Goal: Task Accomplishment & Management: Manage account settings

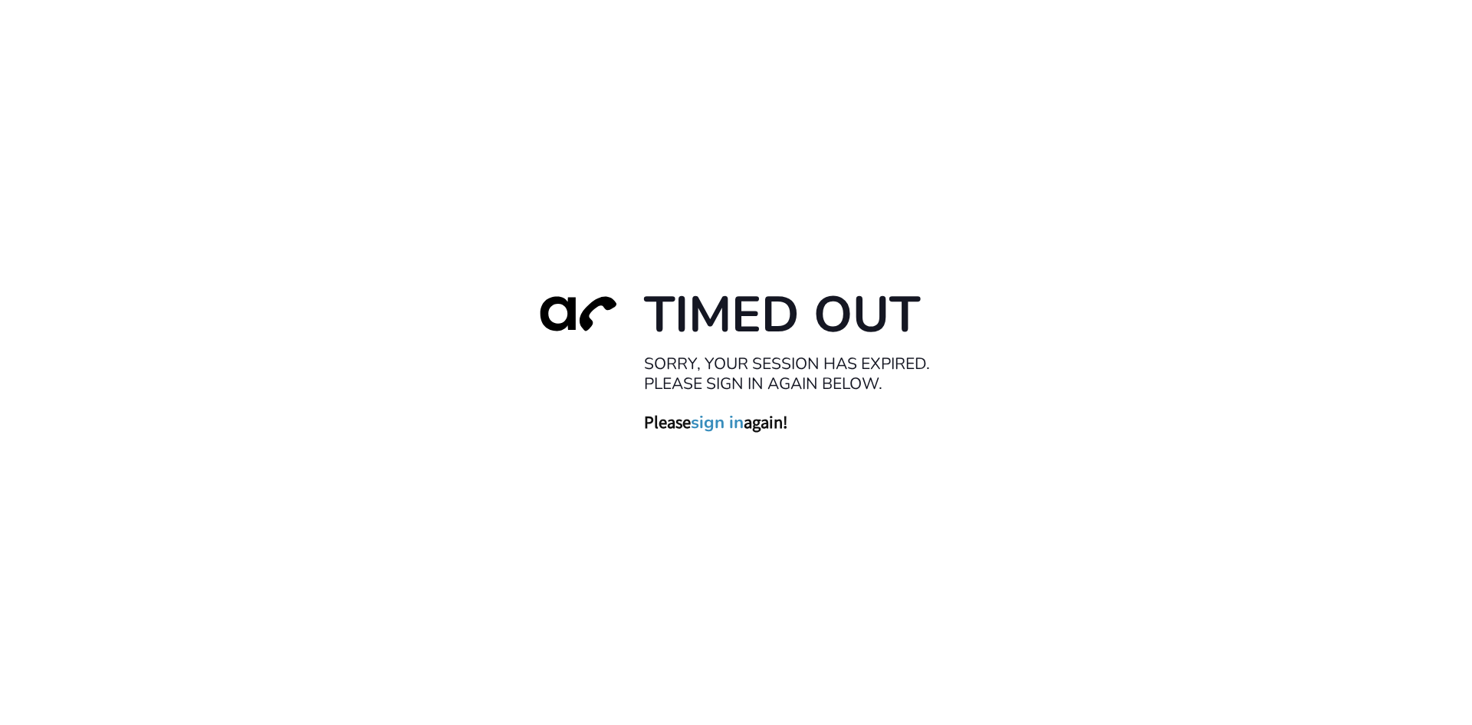
drag, startPoint x: 716, startPoint y: 426, endPoint x: 727, endPoint y: 421, distance: 12.7
click at [716, 426] on link "sign in" at bounding box center [717, 421] width 53 height 21
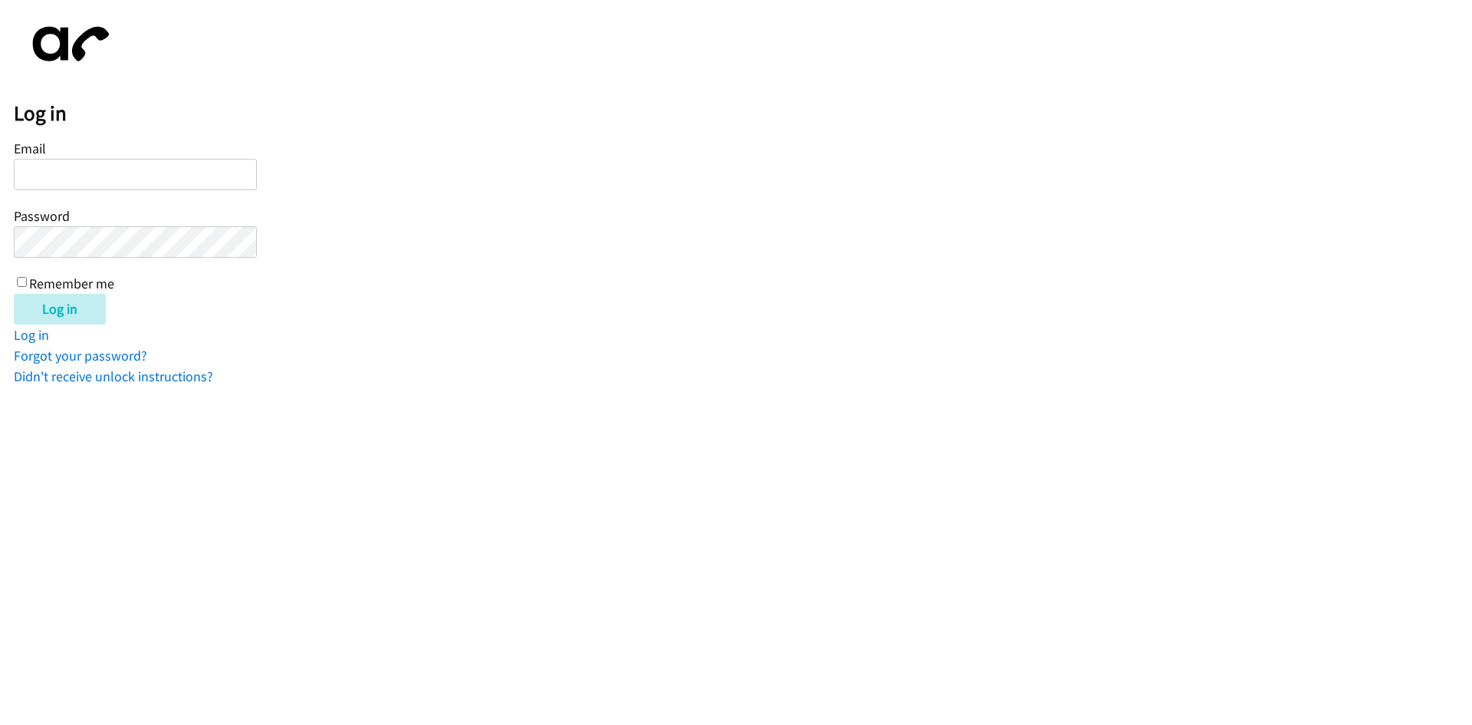
click at [140, 176] on input "Email" at bounding box center [135, 174] width 243 height 31
type input "balfreide@lendingpoint.com"
click at [17, 280] on div "Email balfreide@lendingpoint.com Password Remember me" at bounding box center [135, 215] width 243 height 156
click at [25, 281] on input "Remember me" at bounding box center [22, 282] width 10 height 10
checkbox input "true"
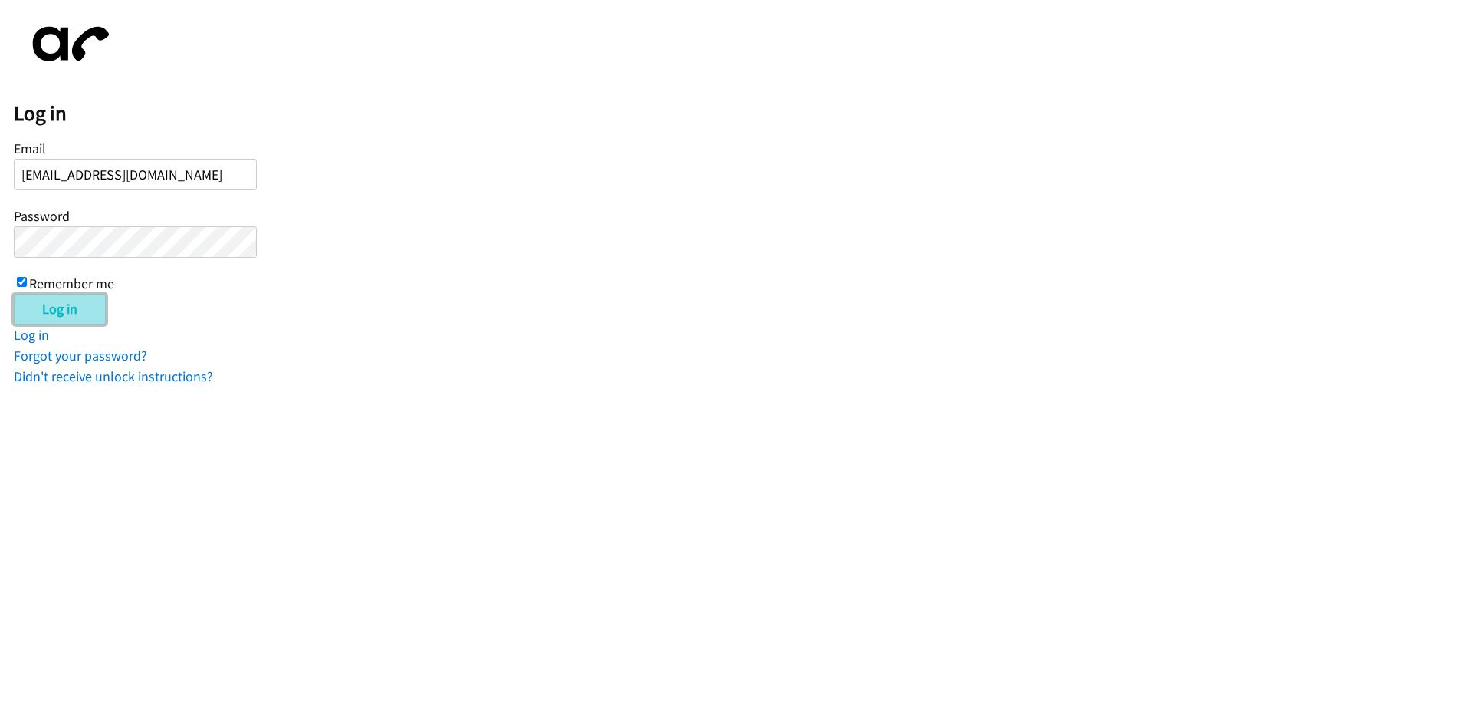
click at [40, 311] on input "Log in" at bounding box center [60, 309] width 92 height 31
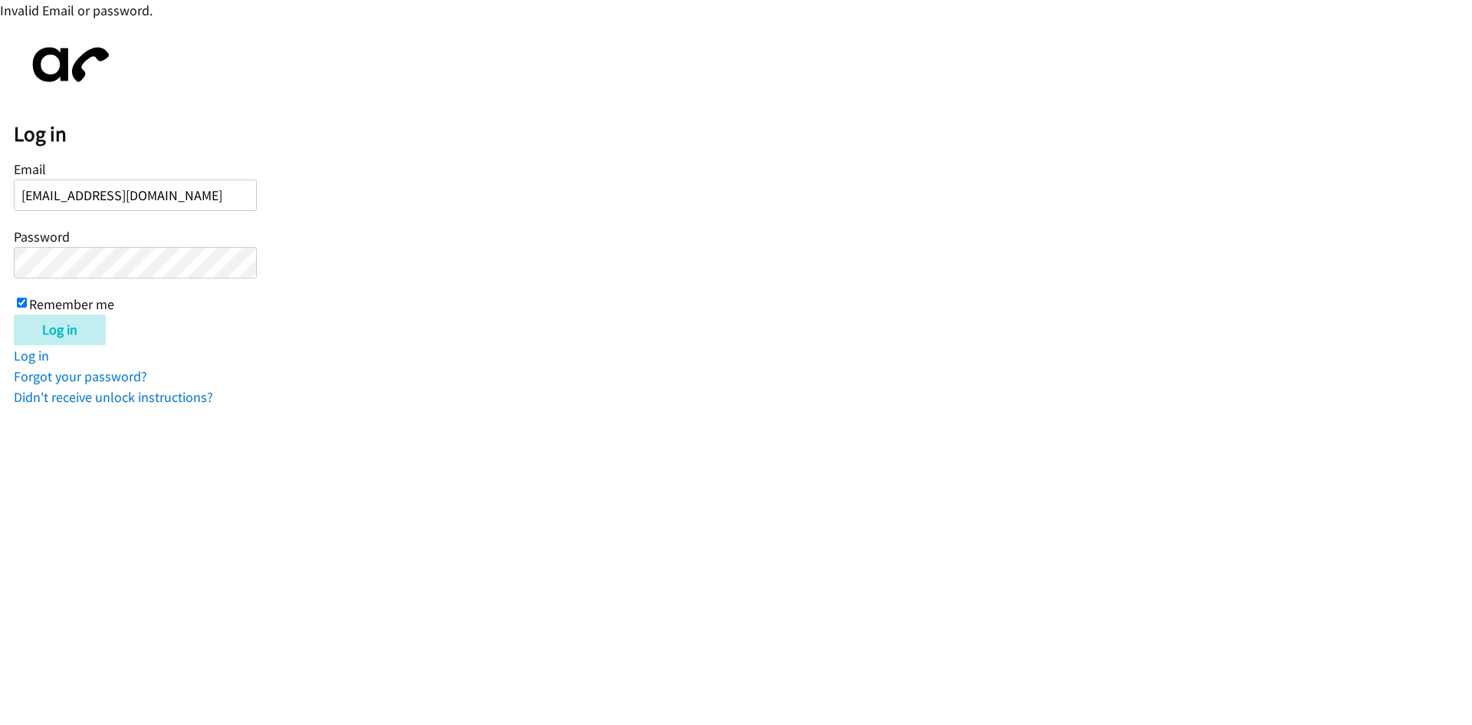
drag, startPoint x: 209, startPoint y: 196, endPoint x: 0, endPoint y: 177, distance: 210.2
click at [0, 177] on body "Invalid Email or password. Log in Email balfreide@lendingpoint.com Password Rem…" at bounding box center [736, 203] width 1472 height 407
click at [311, 380] on div "Log in Email Password Remember me Log in Log in Forgot your password? Didn't re…" at bounding box center [743, 221] width 1459 height 373
click at [77, 194] on input "Email" at bounding box center [135, 194] width 243 height 31
type input "[EMAIL_ADDRESS][DOMAIN_NAME]"
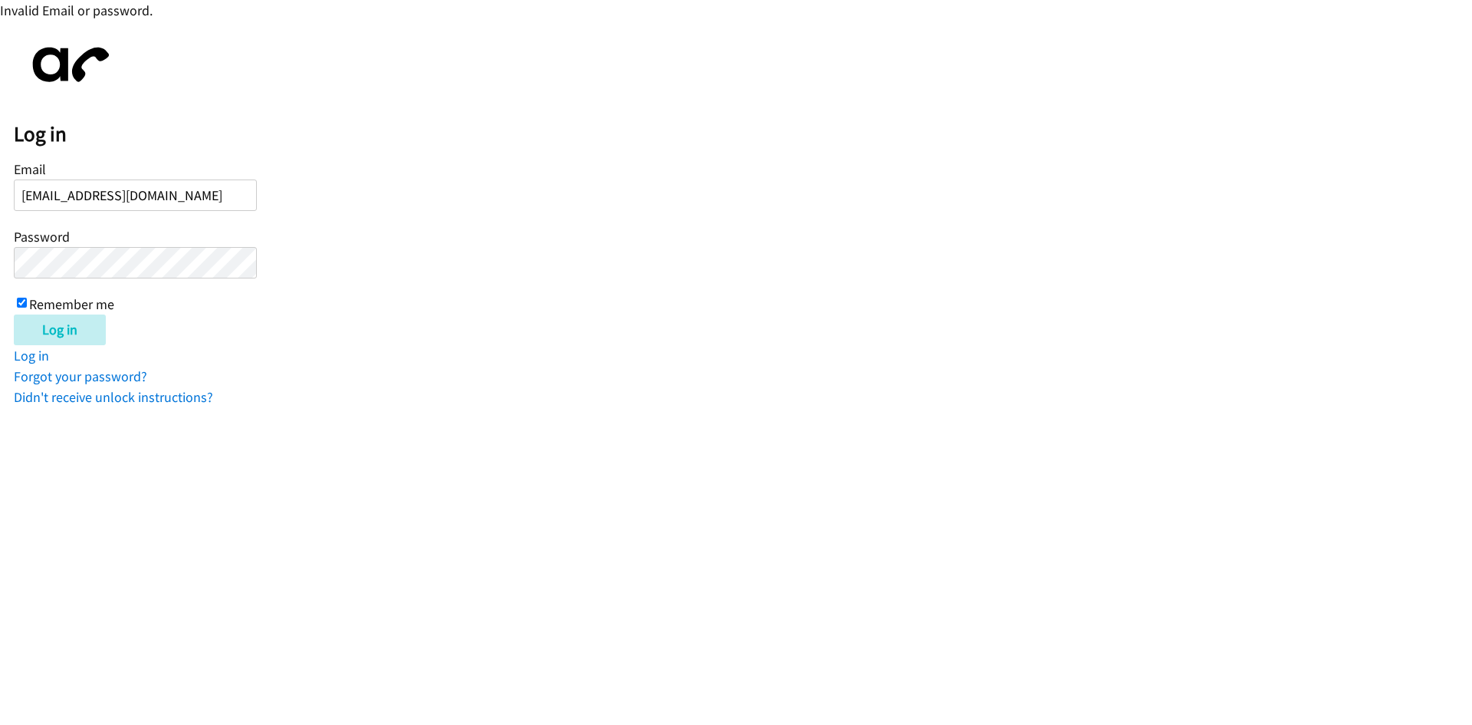
click at [213, 202] on input "balfreide@lendingpoint.com" at bounding box center [135, 194] width 243 height 31
type input "balfreide@lendingpoint.com"
click at [71, 324] on input "Log in" at bounding box center [60, 329] width 92 height 31
click at [88, 374] on link "Forgot your password?" at bounding box center [80, 376] width 133 height 18
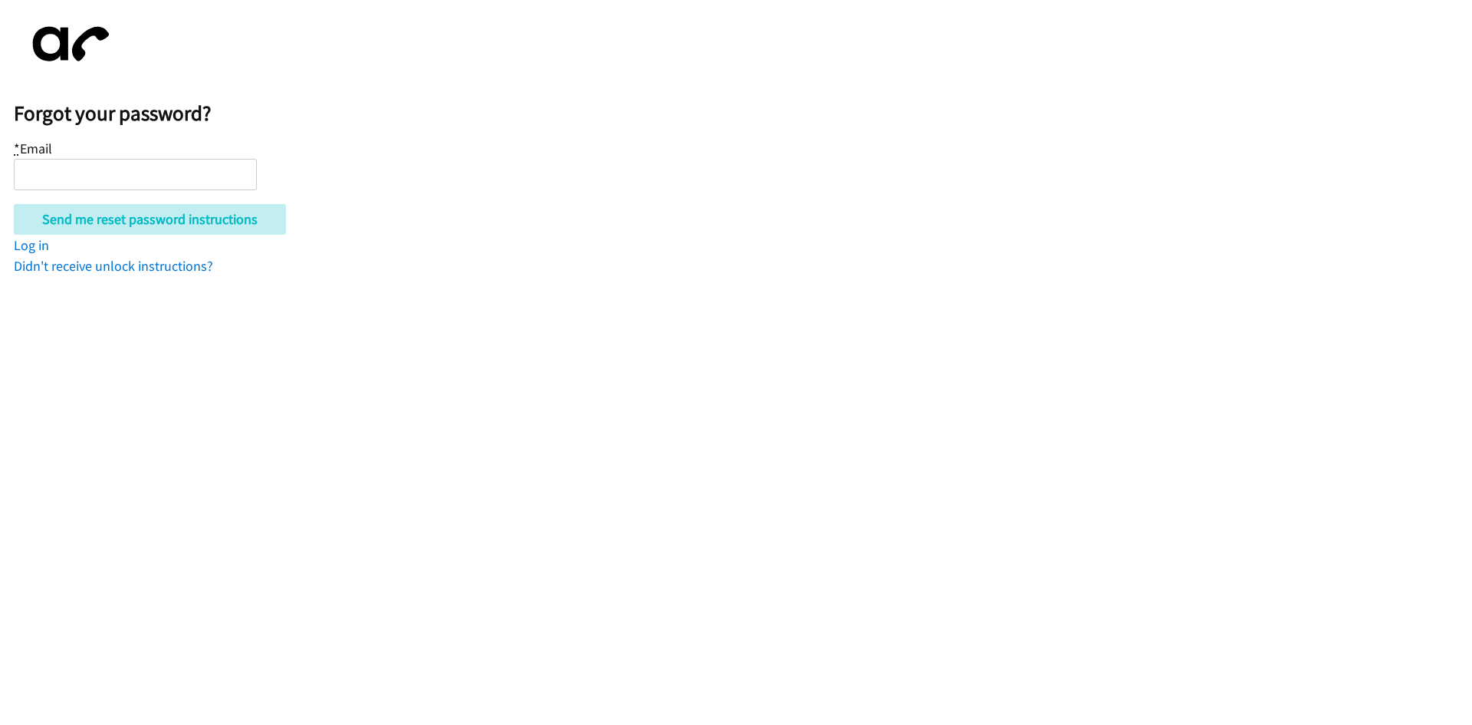
click at [104, 170] on input "* Email" at bounding box center [135, 174] width 243 height 31
type input "balfreide@lendingpoint.com"
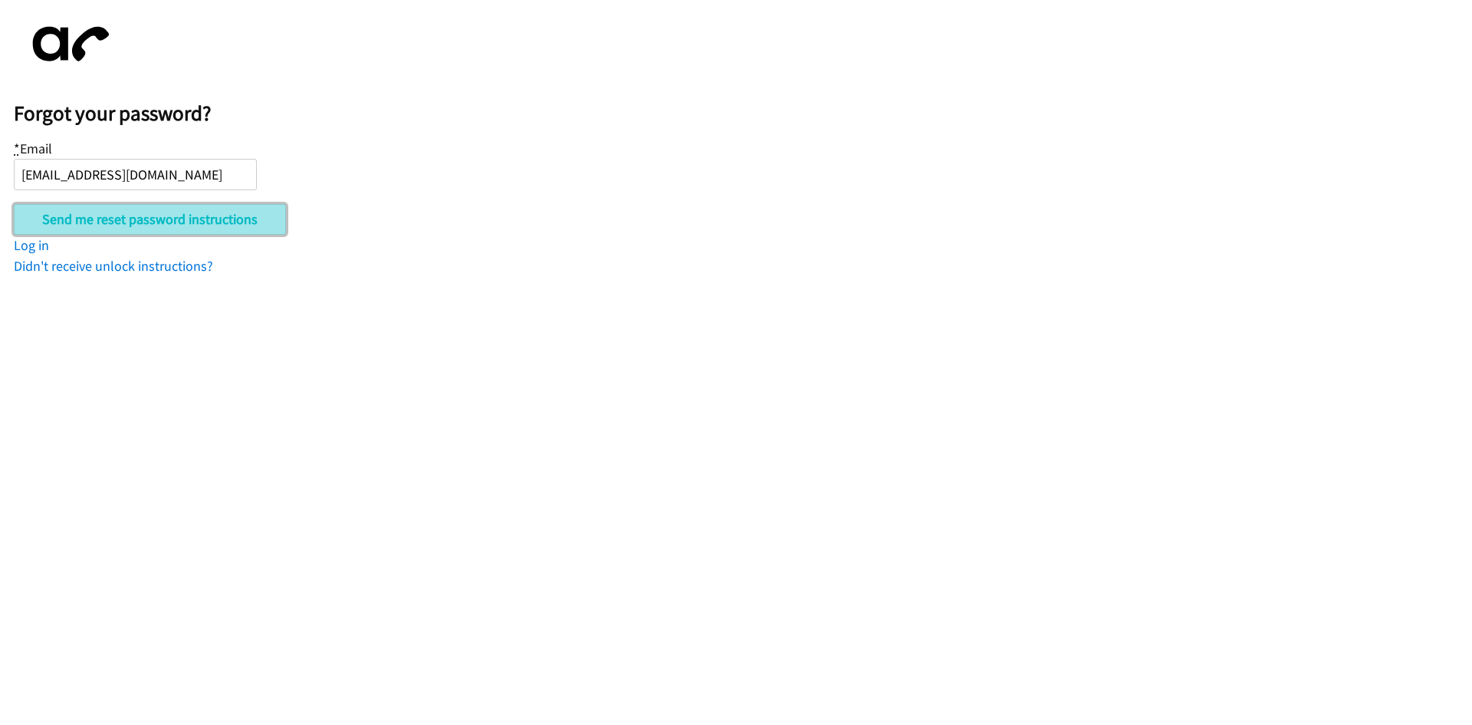
click at [150, 220] on input "Send me reset password instructions" at bounding box center [150, 219] width 272 height 31
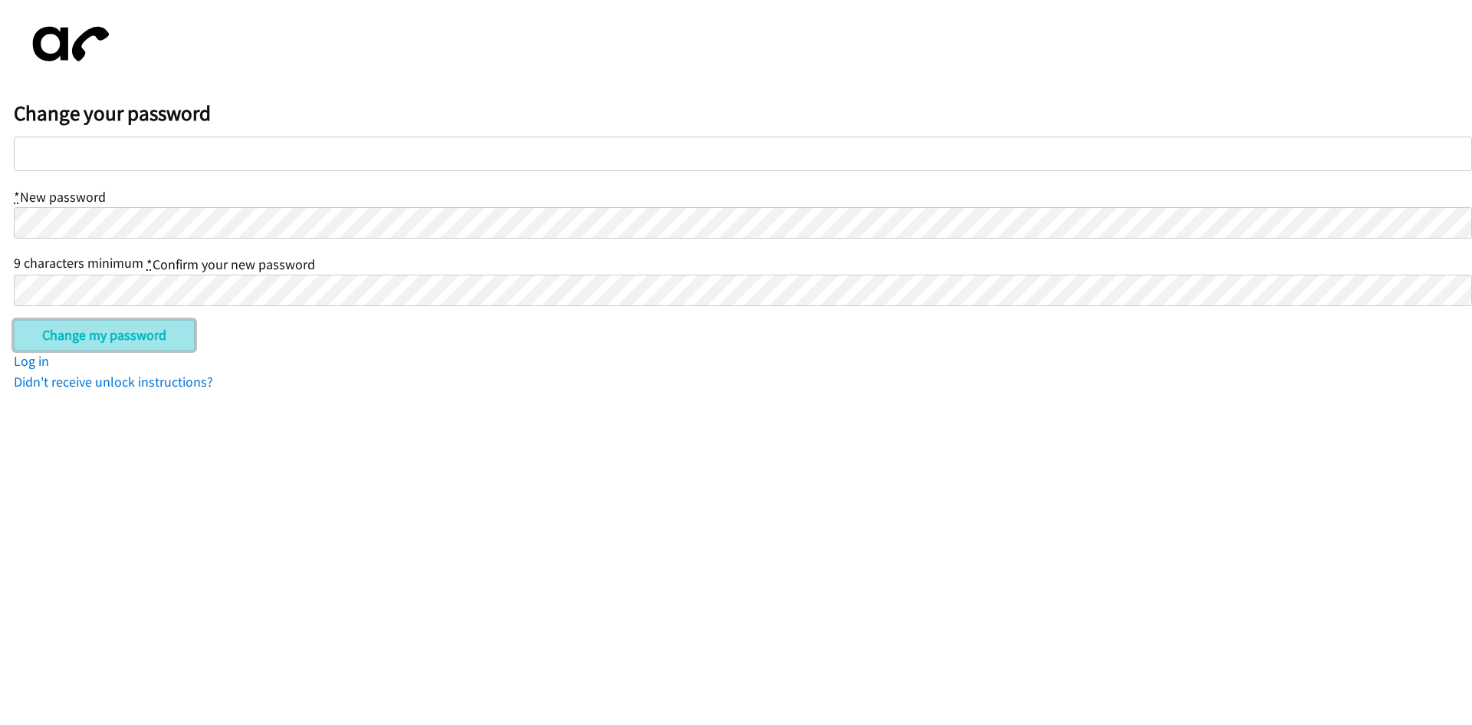
click at [61, 333] on input "Change my password" at bounding box center [104, 335] width 181 height 31
